Goal: Information Seeking & Learning: Find specific fact

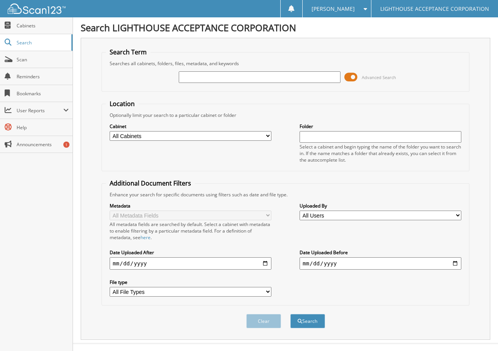
click at [241, 78] on input "text" at bounding box center [260, 77] width 162 height 12
type input "9555"
click at [290, 314] on button "Search" at bounding box center [307, 321] width 35 height 14
click at [347, 76] on span at bounding box center [350, 77] width 13 height 12
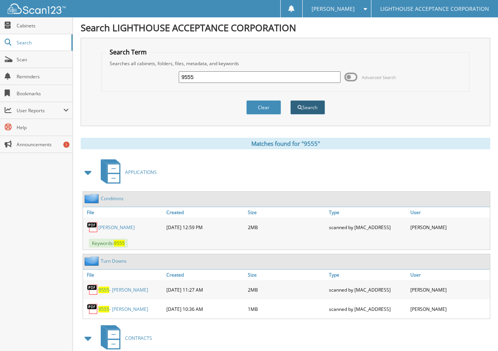
click at [298, 105] on span "submit" at bounding box center [300, 107] width 5 height 5
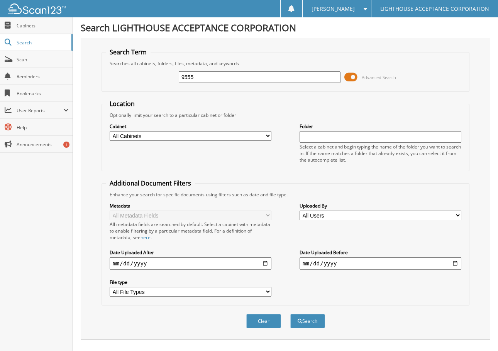
click at [232, 77] on input "9555" at bounding box center [260, 77] width 162 height 12
click at [351, 77] on span at bounding box center [350, 77] width 13 height 12
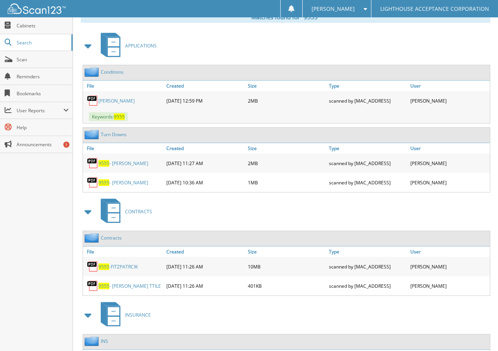
scroll to position [154, 0]
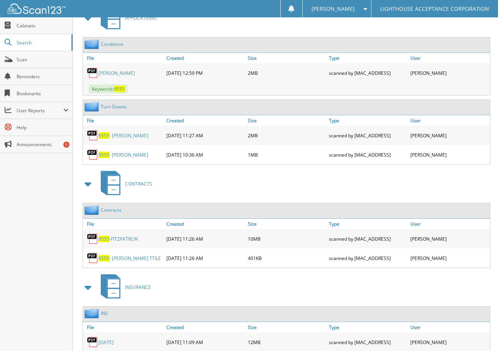
click at [134, 239] on link "9555 -FITZPATRCIK" at bounding box center [117, 239] width 39 height 7
click at [132, 240] on link "9555 -FITZPATRCIK" at bounding box center [117, 239] width 39 height 7
